Goal: Information Seeking & Learning: Find contact information

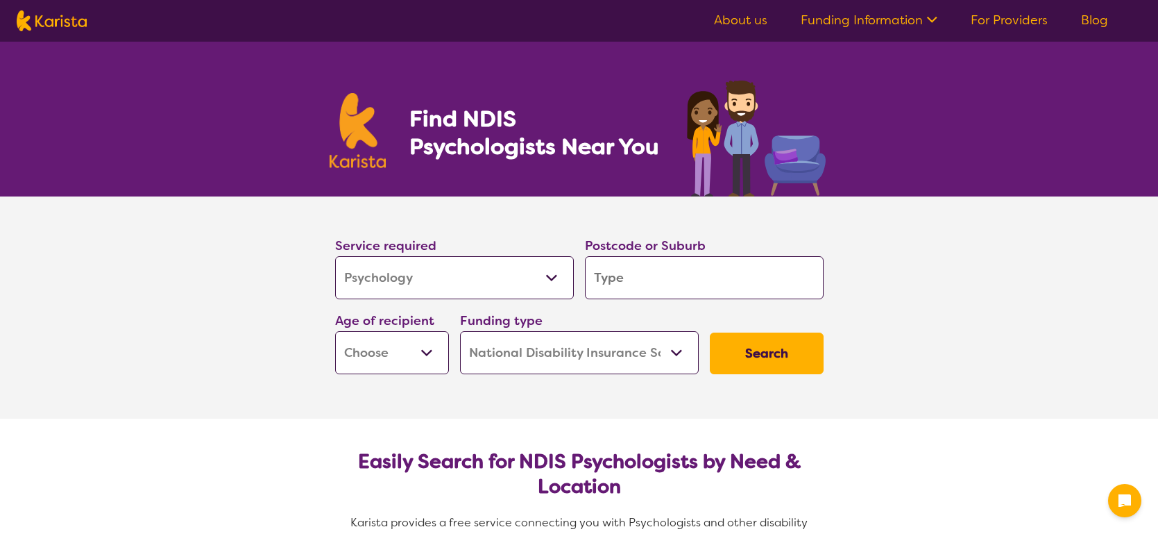
select select "Psychology"
select select "NDIS"
select select "Psychology"
select select "NDIS"
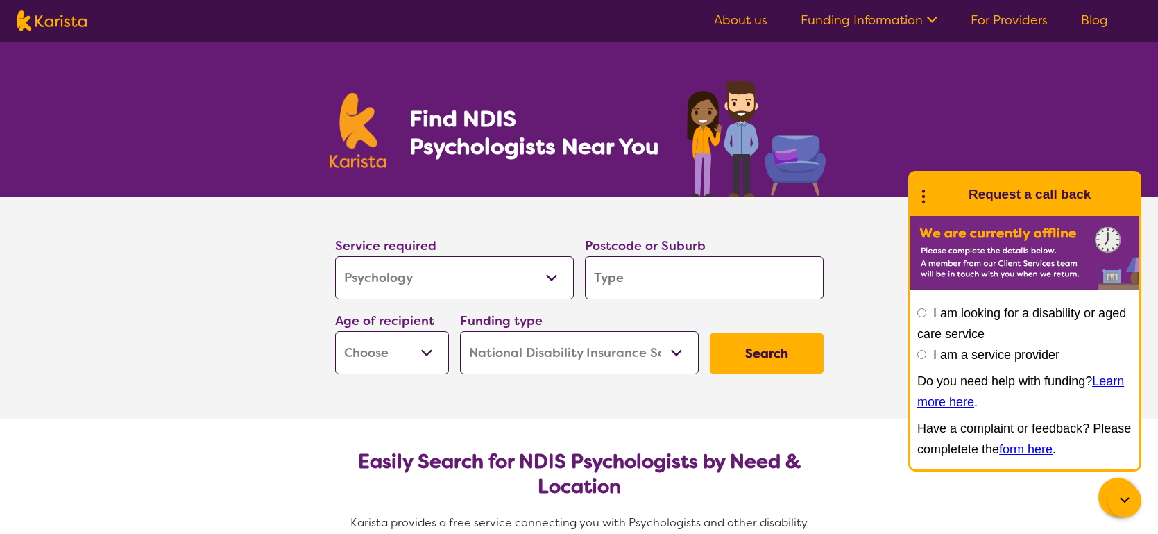
click at [210, 269] on section "Service required Allied Health Assistant Assessment ([MEDICAL_DATA] or [MEDICAL…" at bounding box center [579, 307] width 1158 height 222
click at [661, 287] on input "search" at bounding box center [704, 277] width 239 height 43
type input "2763"
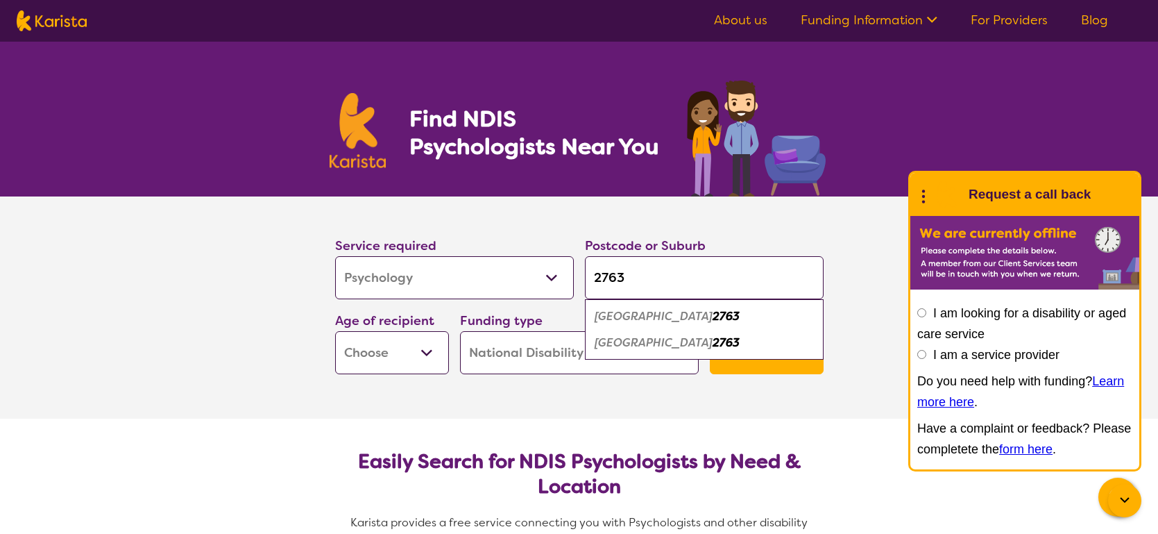
click at [665, 319] on em "[GEOGRAPHIC_DATA]" at bounding box center [654, 316] width 118 height 15
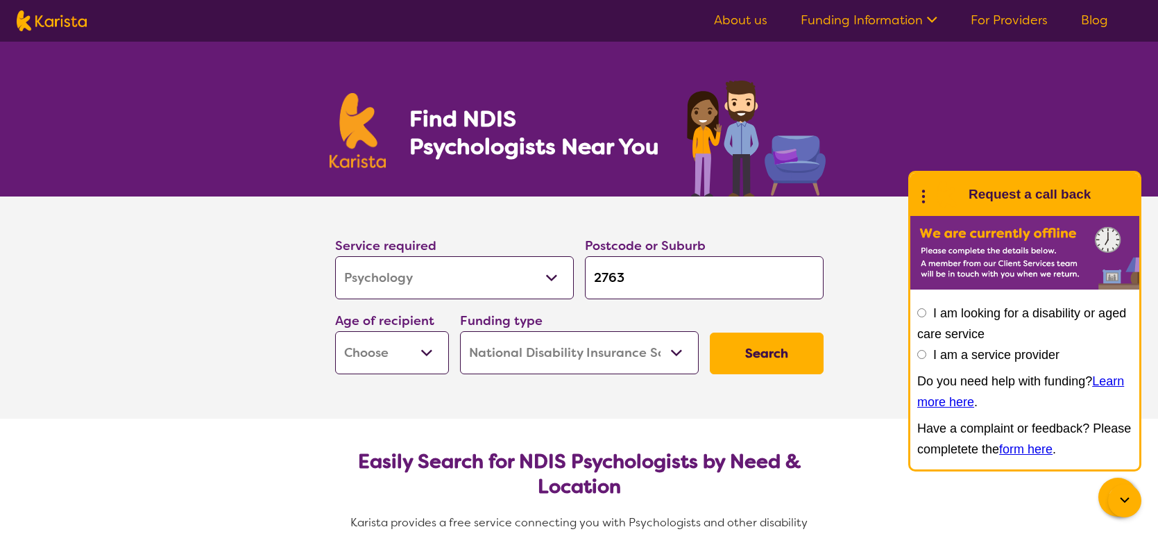
click at [432, 348] on select "Early Childhood - 0 to 9 Child - 10 to 11 Adolescent - 12 to 17 Adult - 18 to 6…" at bounding box center [392, 352] width 114 height 43
select select "AS"
click at [335, 331] on select "Early Childhood - 0 to 9 Child - 10 to 11 Adolescent - 12 to 17 Adult - 18 to 6…" at bounding box center [392, 352] width 114 height 43
select select "AS"
click at [794, 356] on button "Search" at bounding box center [767, 353] width 114 height 42
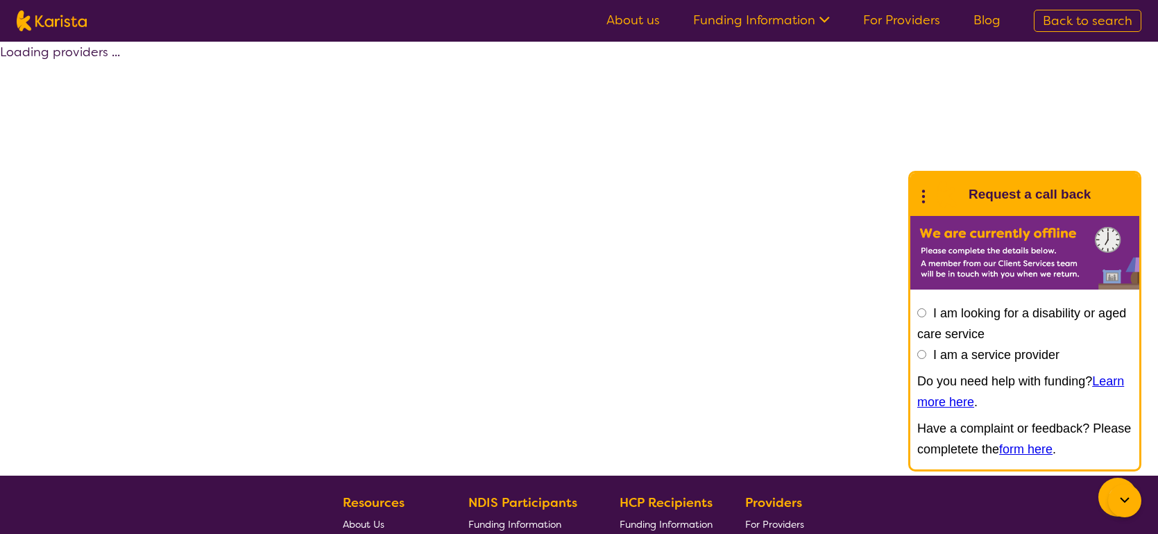
select select "by_score"
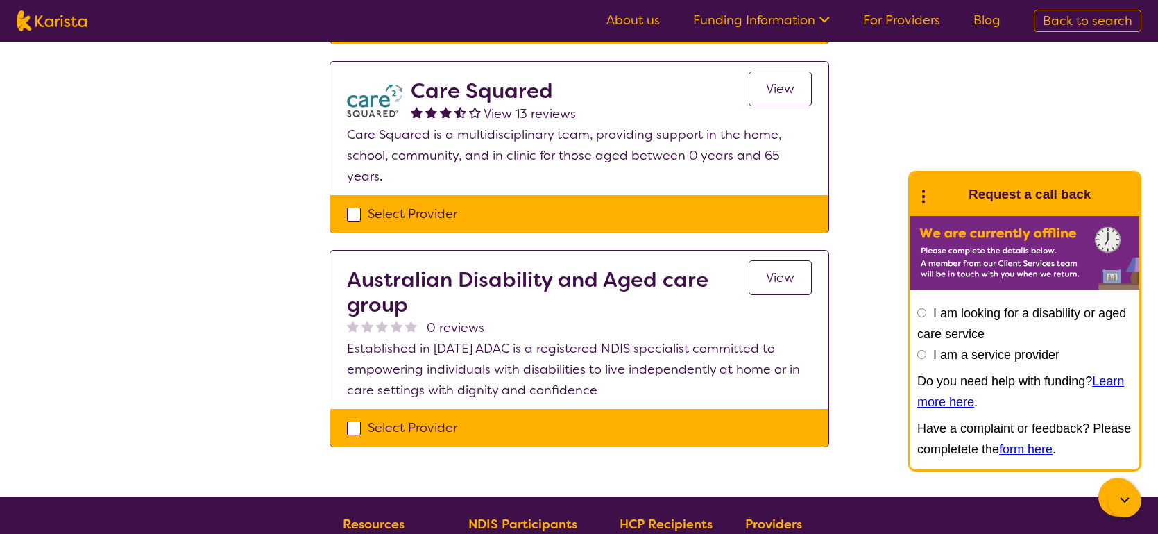
scroll to position [1323, 0]
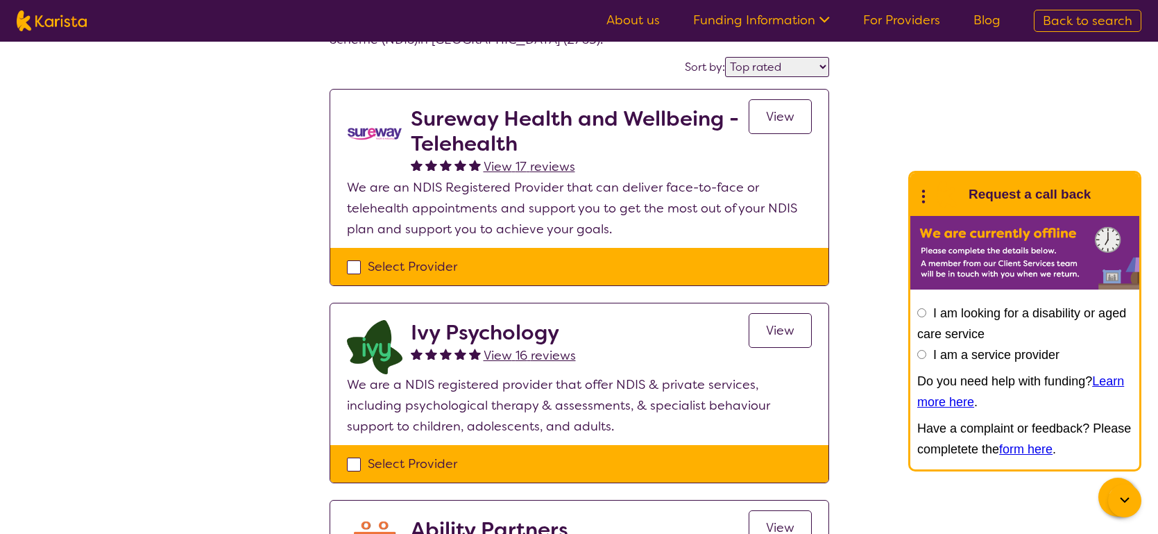
scroll to position [0, 0]
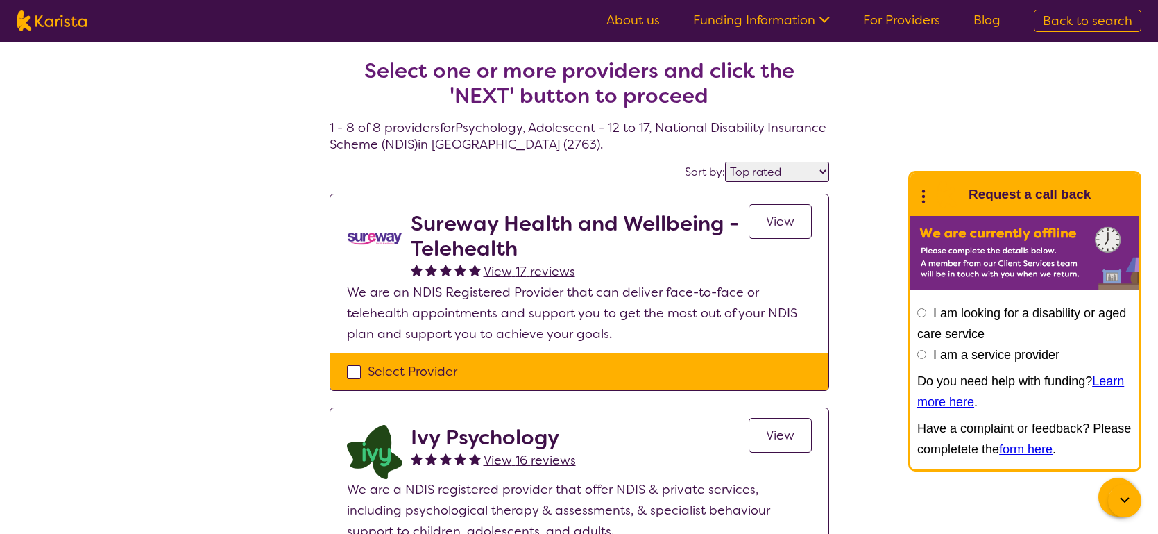
click at [773, 226] on span "View" at bounding box center [780, 221] width 28 height 17
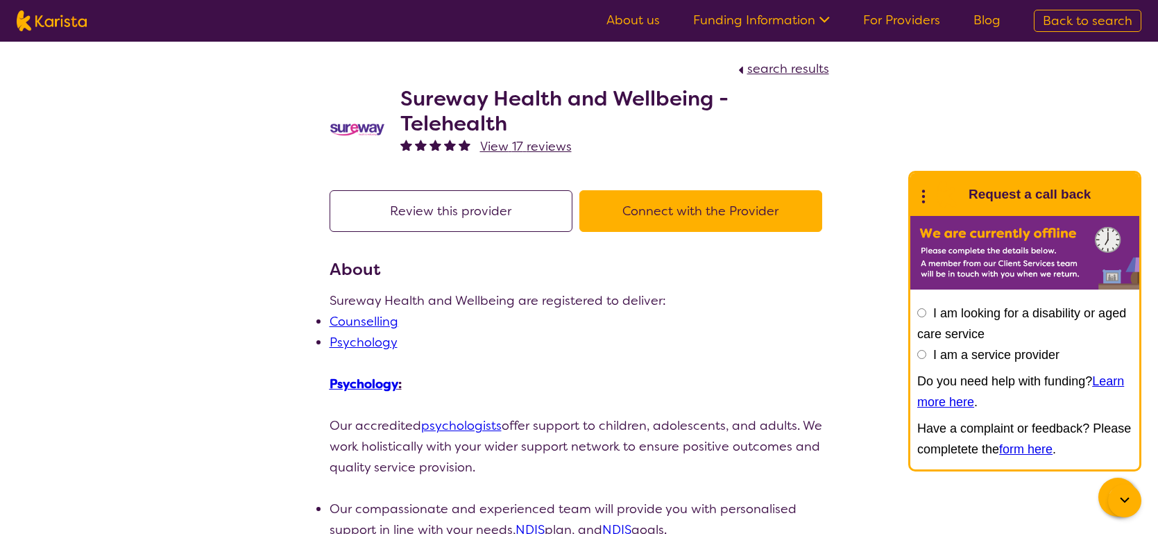
select select "by_score"
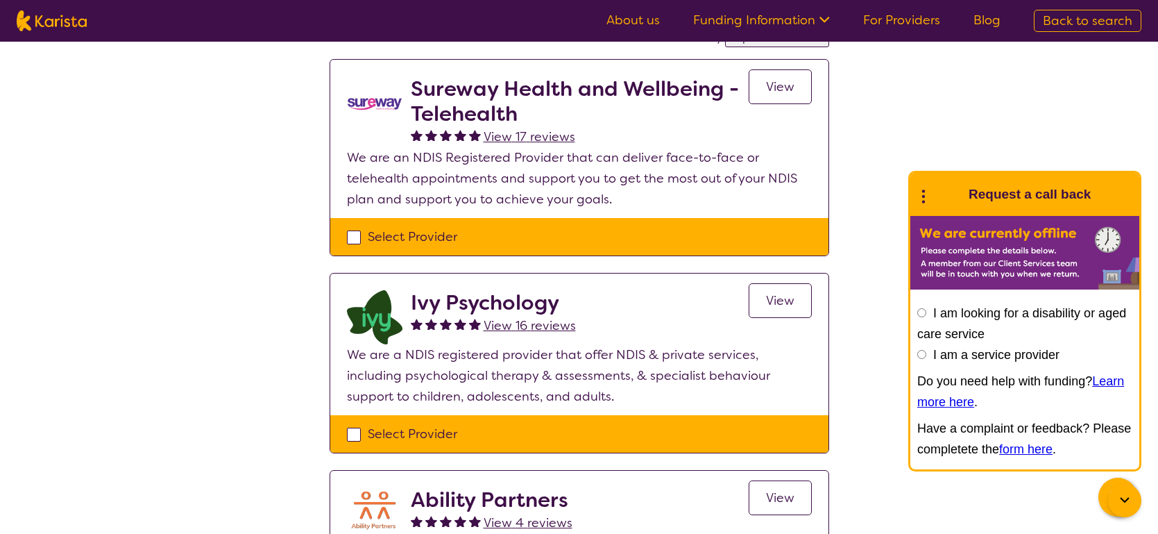
scroll to position [134, 0]
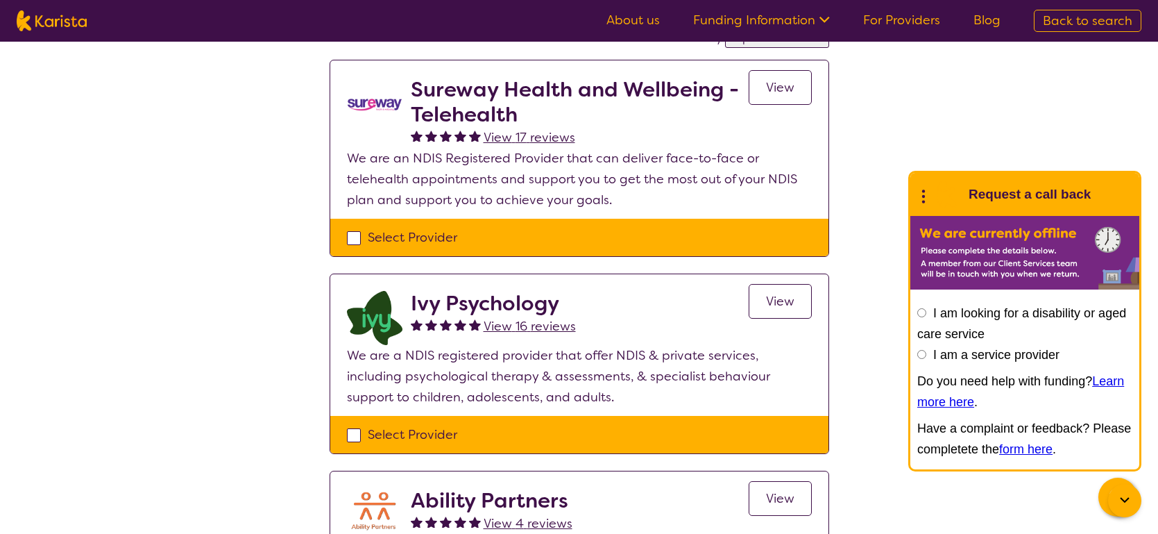
click at [784, 303] on span "View" at bounding box center [780, 301] width 28 height 17
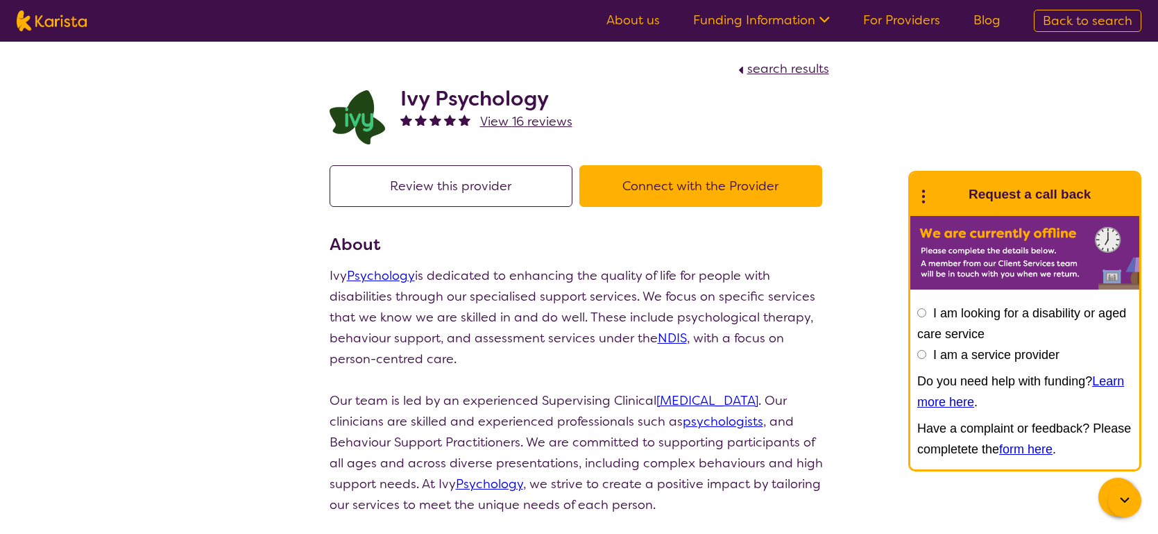
select select "by_score"
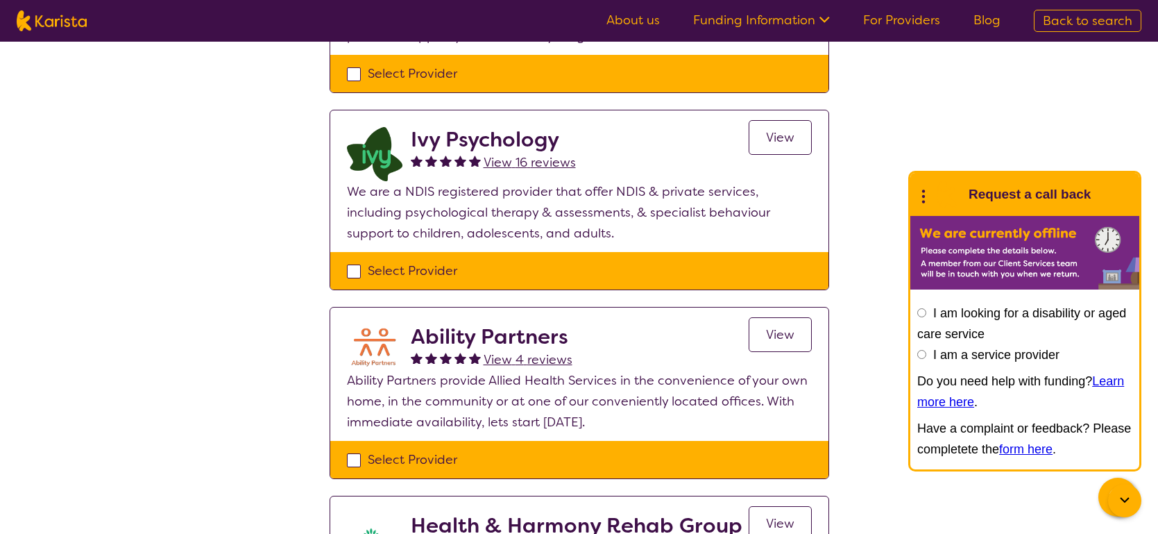
scroll to position [300, 0]
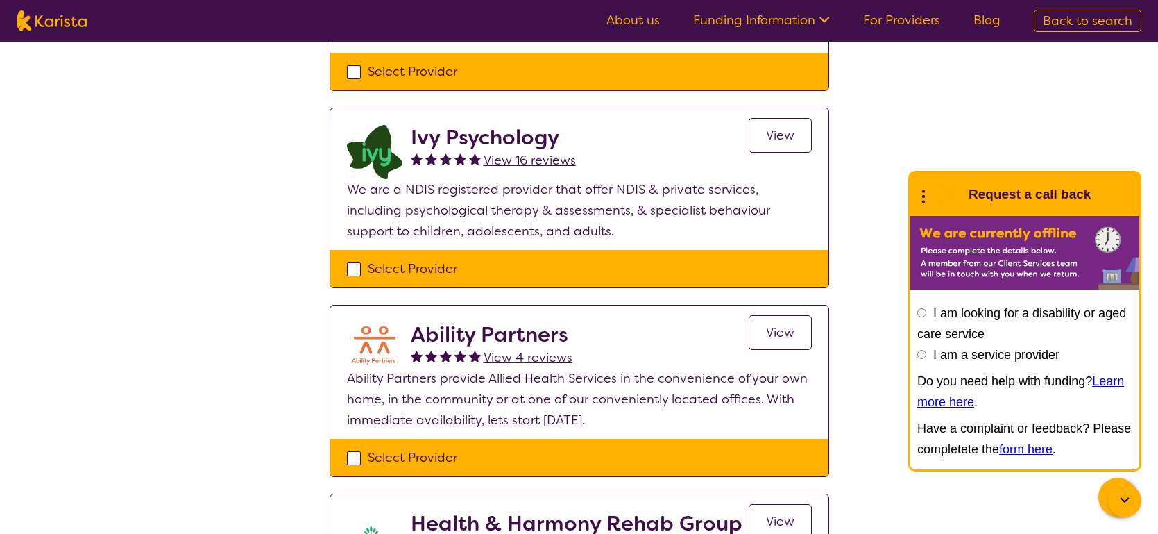
click at [803, 324] on link "View" at bounding box center [780, 332] width 63 height 35
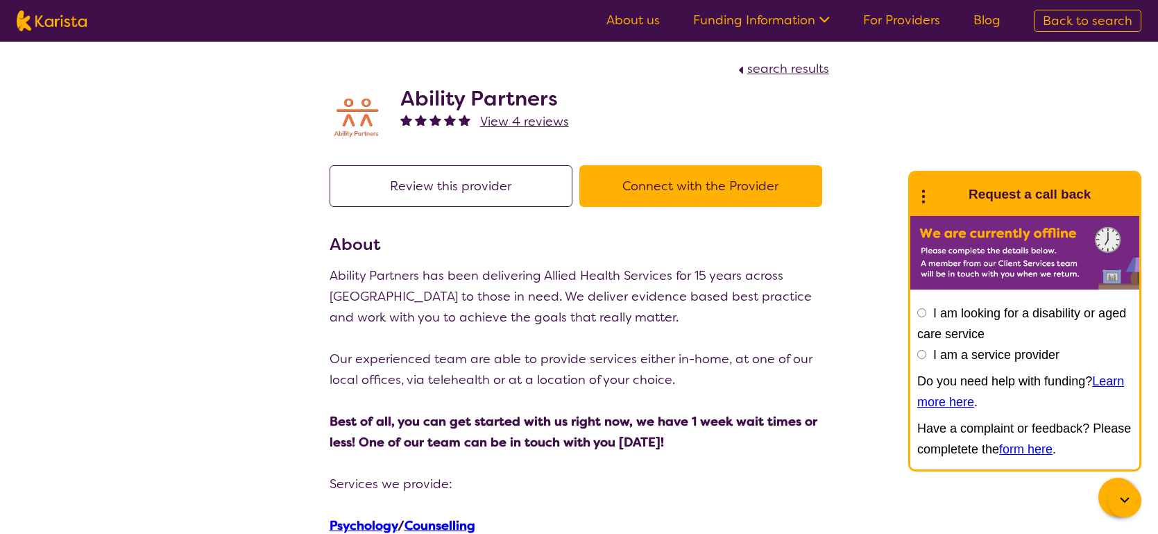
click at [777, 67] on span "search results" at bounding box center [789, 68] width 82 height 17
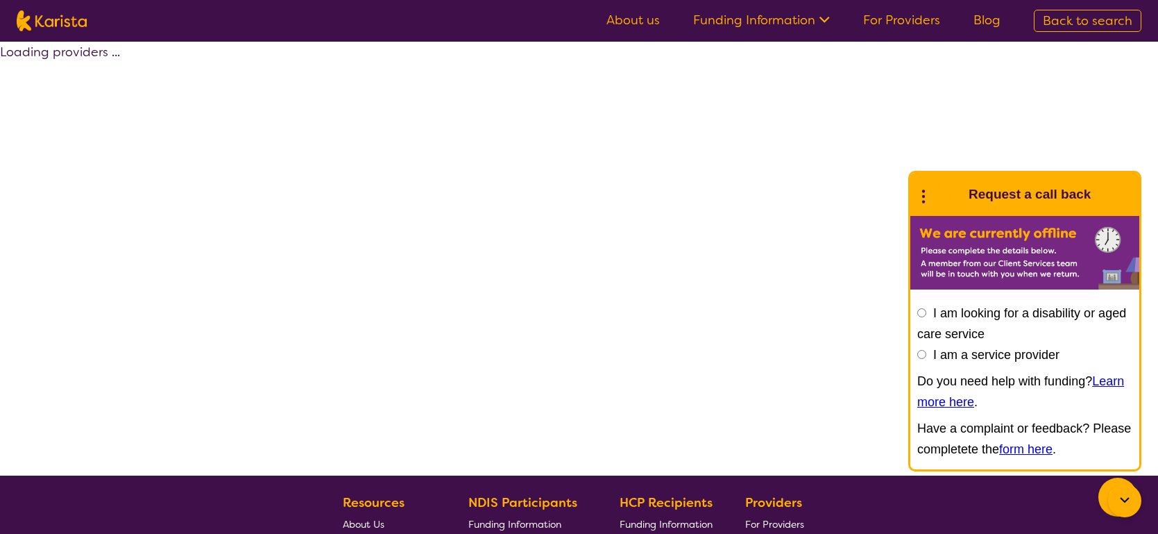
select select "by_score"
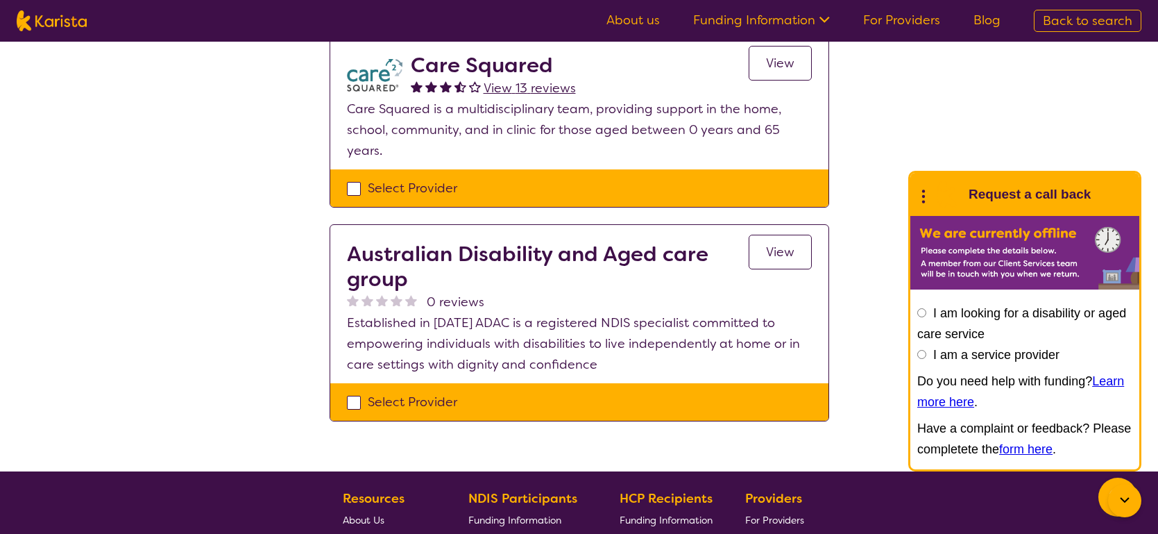
scroll to position [1350, 0]
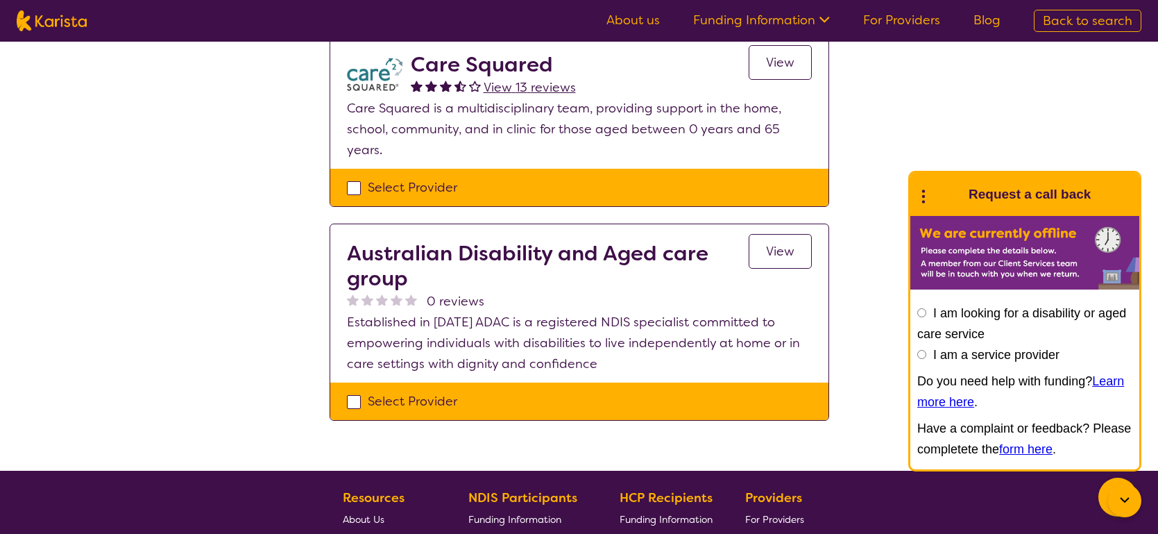
click at [788, 243] on span "View" at bounding box center [780, 251] width 28 height 17
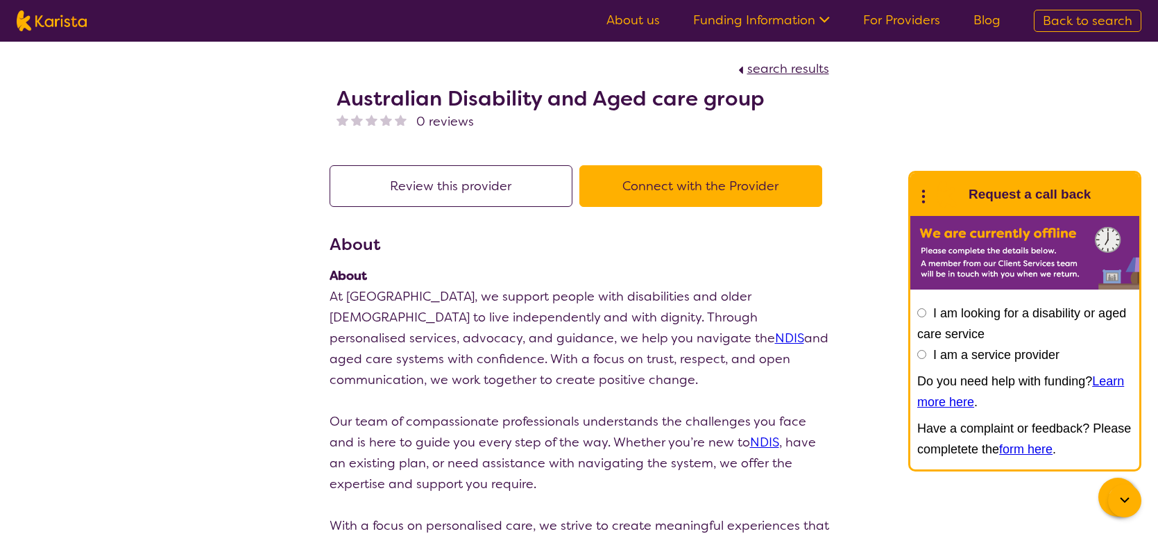
scroll to position [1350, 0]
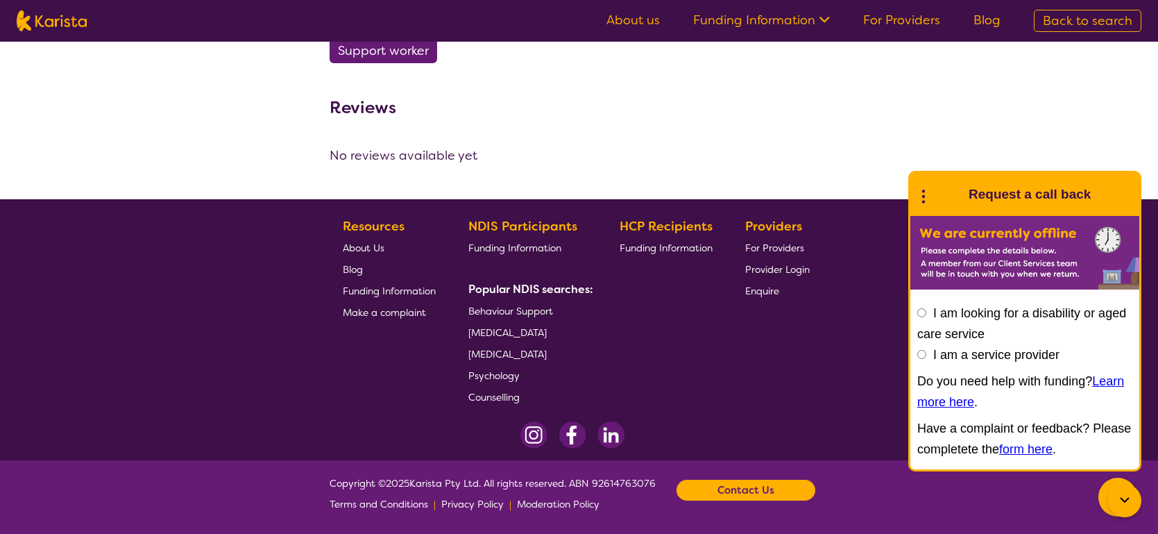
select select "by_score"
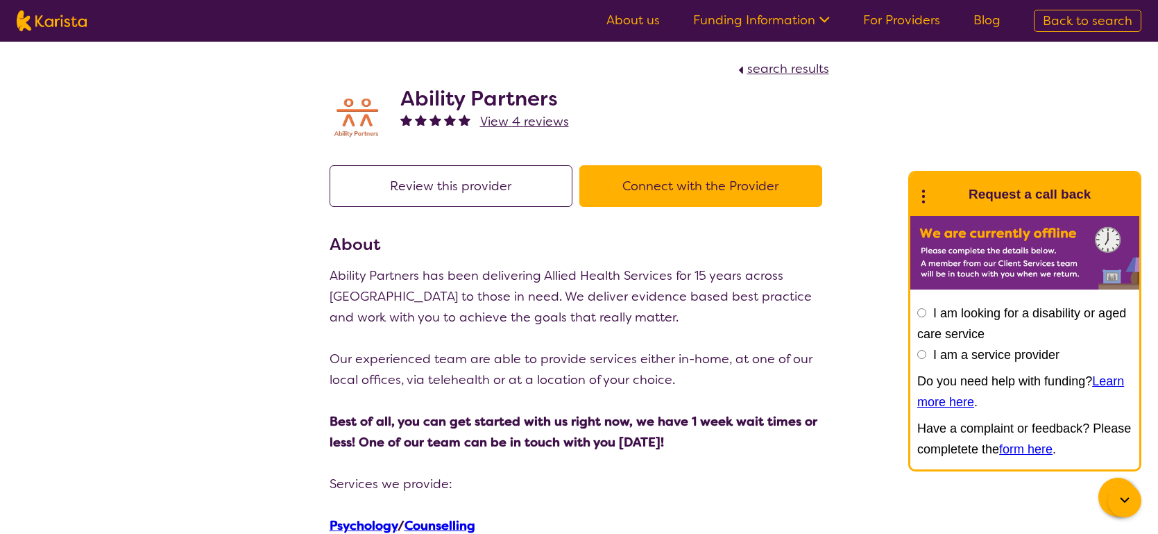
scroll to position [300, 0]
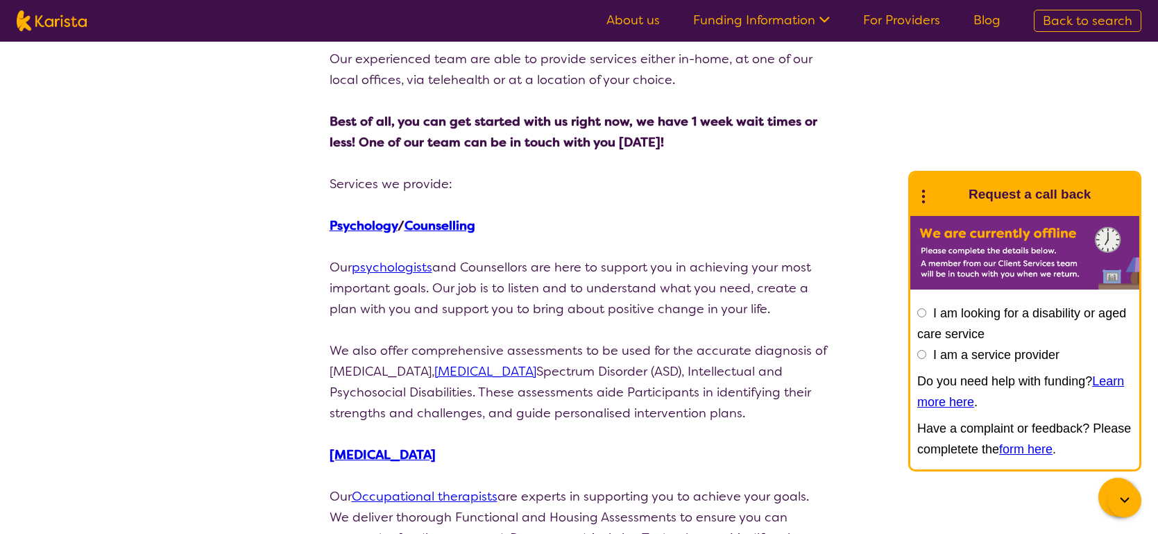
select select "by_score"
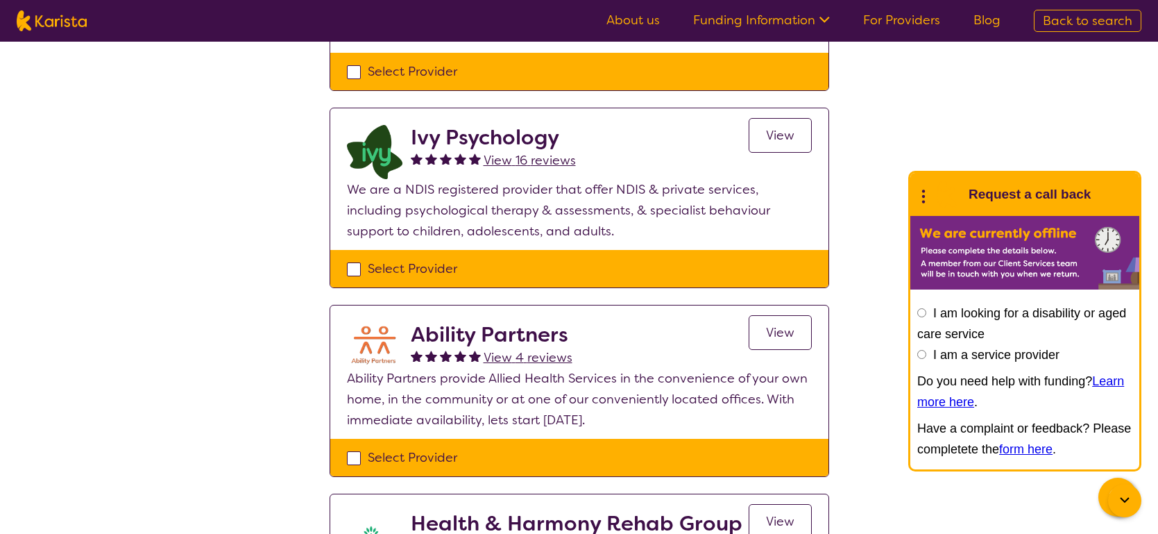
select select "Psychology"
select select "AS"
select select "NDIS"
select select "Psychology"
select select "AS"
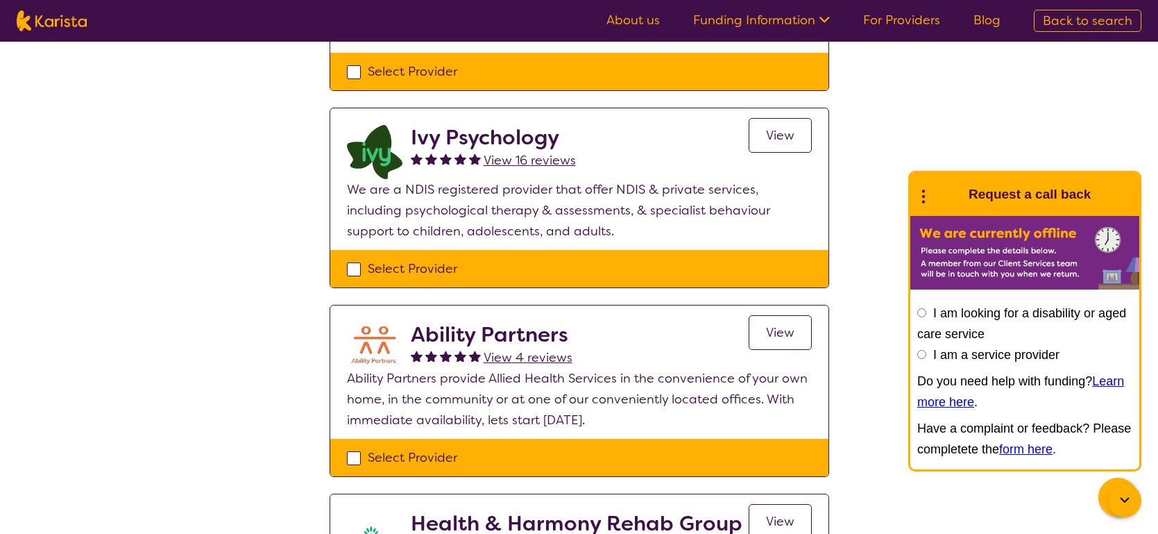
select select "NDIS"
